Goal: Navigation & Orientation: Find specific page/section

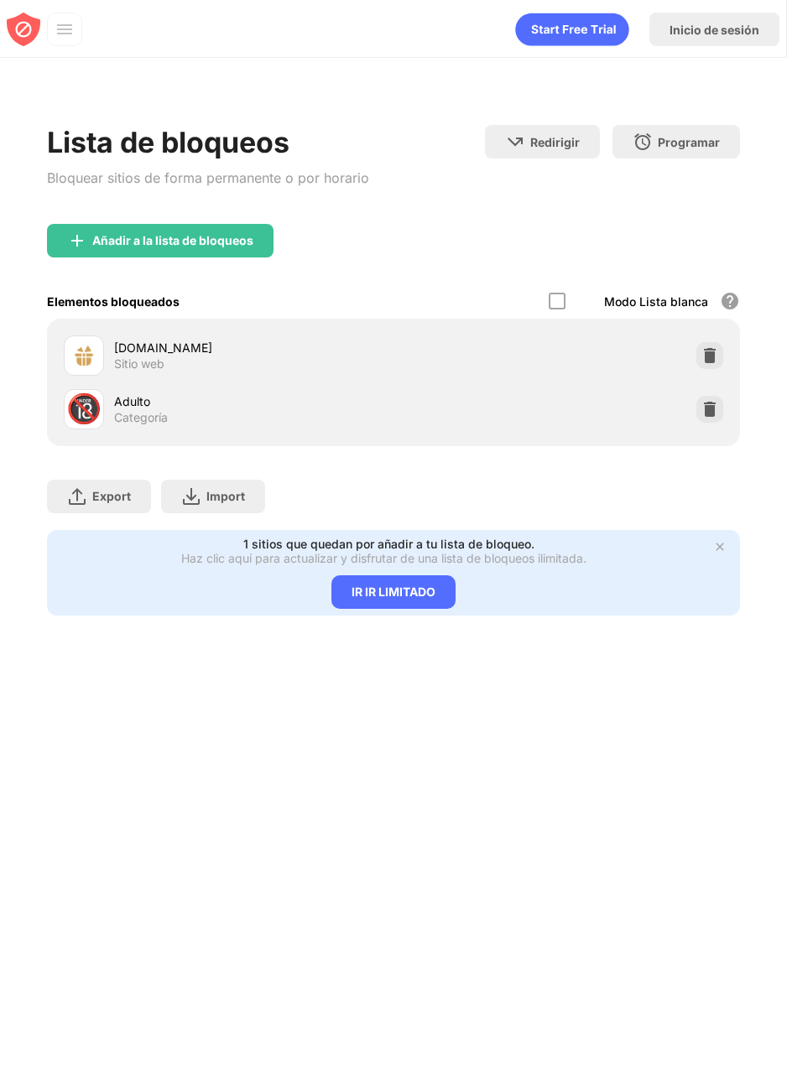
click at [713, 364] on div at bounding box center [709, 355] width 27 height 27
